Goal: Find contact information: Find contact information

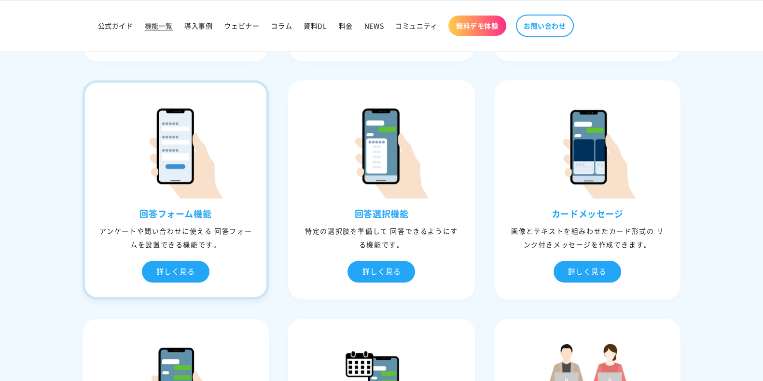
scroll to position [904, 0]
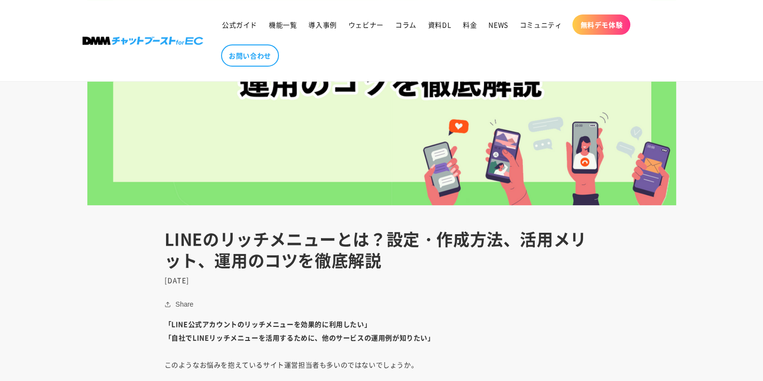
scroll to position [362, 0]
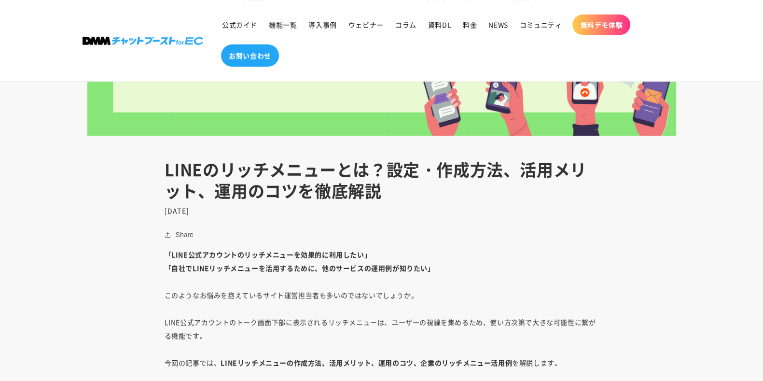
click at [258, 57] on span "お問い合わせ" at bounding box center [250, 55] width 42 height 9
